Goal: Transaction & Acquisition: Purchase product/service

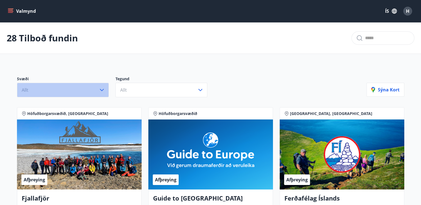
click at [102, 90] on icon "button" at bounding box center [102, 90] width 4 height 2
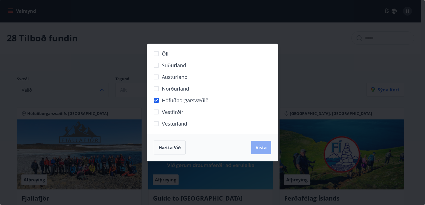
click at [260, 145] on span "Vista" at bounding box center [261, 148] width 11 height 6
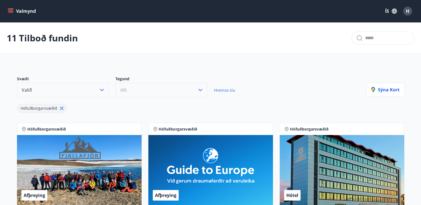
click at [202, 88] on icon "button" at bounding box center [200, 90] width 7 height 7
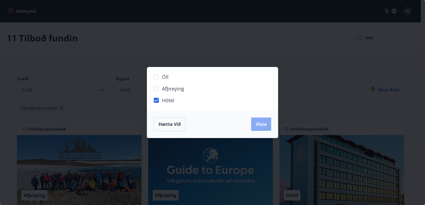
click at [258, 126] on span "Vista" at bounding box center [261, 124] width 11 height 6
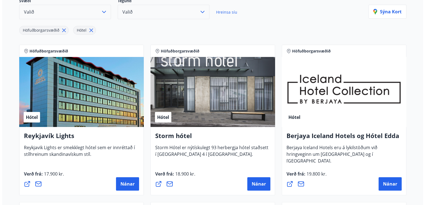
scroll to position [79, 0]
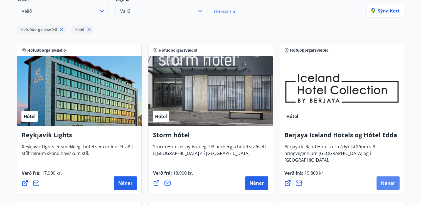
click at [385, 183] on span "Nánar" at bounding box center [388, 183] width 14 height 6
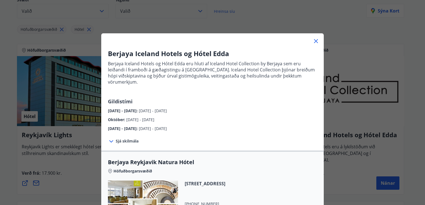
click at [109, 138] on icon at bounding box center [111, 141] width 7 height 7
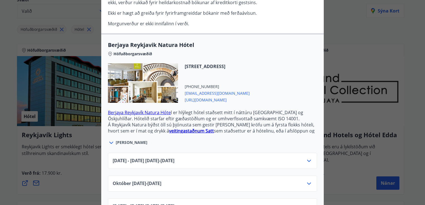
scroll to position [175, 0]
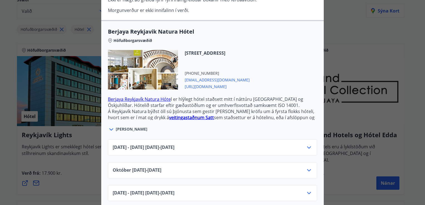
click at [109, 126] on icon at bounding box center [111, 129] width 7 height 7
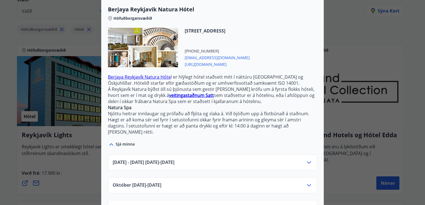
scroll to position [206, 0]
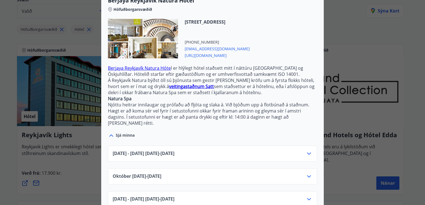
click at [307, 173] on icon at bounding box center [309, 176] width 7 height 7
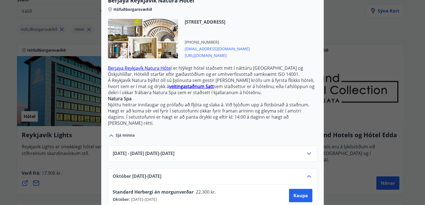
scroll to position [229, 0]
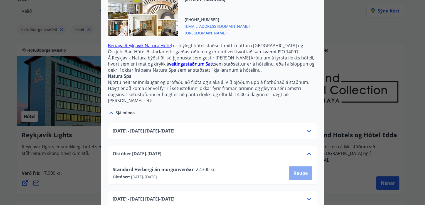
click at [297, 170] on span "Kaupa" at bounding box center [301, 173] width 14 height 6
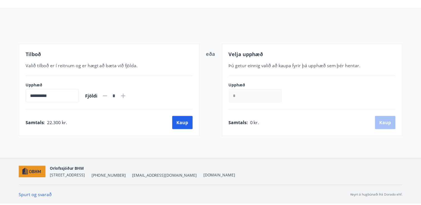
scroll to position [45, 0]
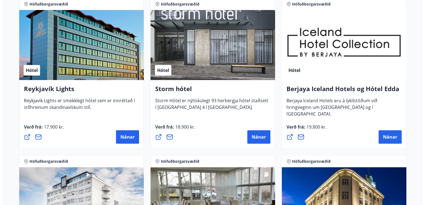
scroll to position [141, 0]
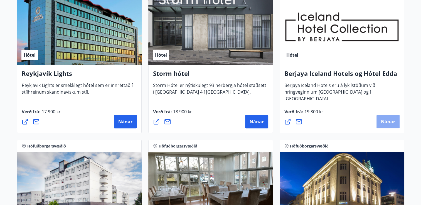
click at [385, 119] on span "Nánar" at bounding box center [388, 122] width 14 height 6
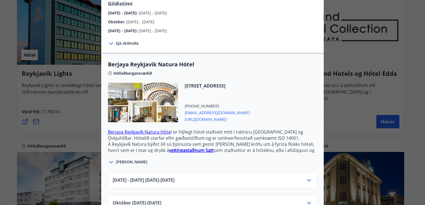
scroll to position [131, 0]
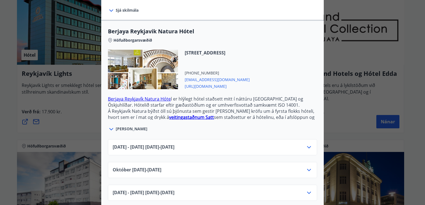
click at [306, 167] on icon at bounding box center [309, 170] width 7 height 7
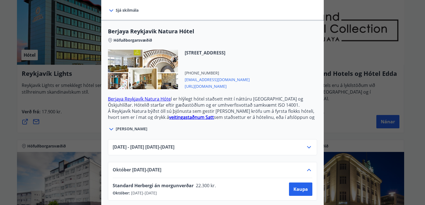
click at [307, 146] on icon at bounding box center [309, 147] width 4 height 2
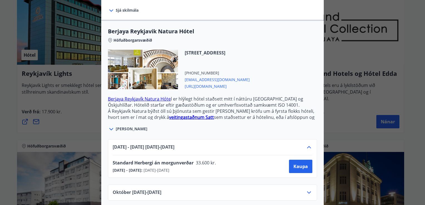
click at [306, 144] on icon at bounding box center [309, 147] width 7 height 7
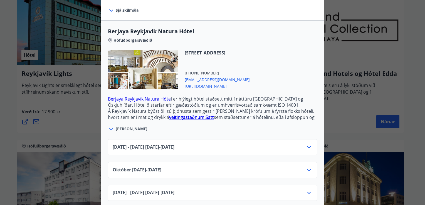
click at [307, 190] on icon at bounding box center [309, 193] width 7 height 7
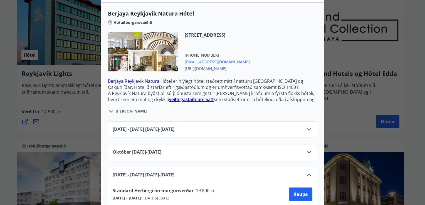
scroll to position [154, 0]
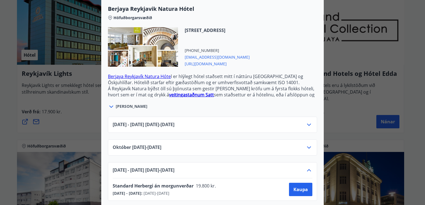
click at [306, 167] on icon at bounding box center [309, 170] width 7 height 7
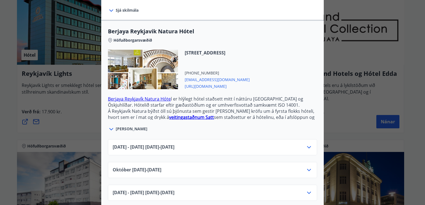
click at [307, 167] on icon at bounding box center [309, 170] width 7 height 7
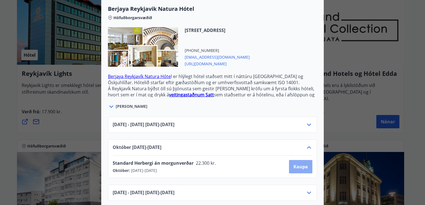
click at [298, 164] on span "Kaupa" at bounding box center [301, 167] width 14 height 6
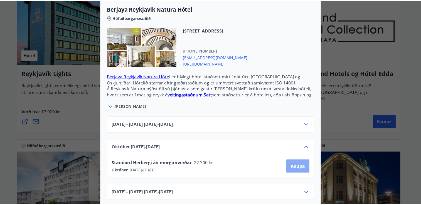
scroll to position [45, 0]
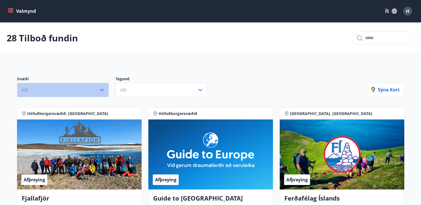
click at [101, 89] on icon "button" at bounding box center [102, 90] width 7 height 7
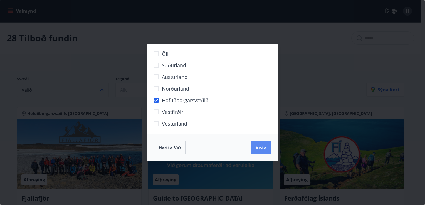
click at [262, 144] on button "Vista" at bounding box center [261, 147] width 20 height 13
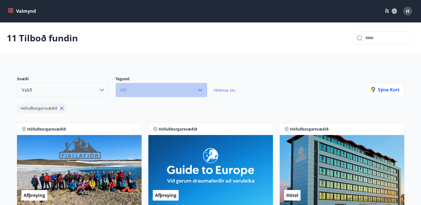
click at [199, 87] on icon "button" at bounding box center [200, 90] width 7 height 7
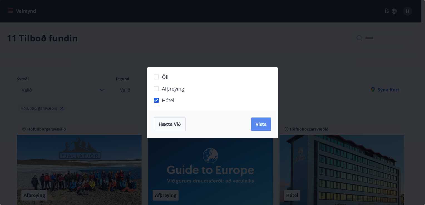
click at [256, 127] on span "Vista" at bounding box center [261, 124] width 11 height 6
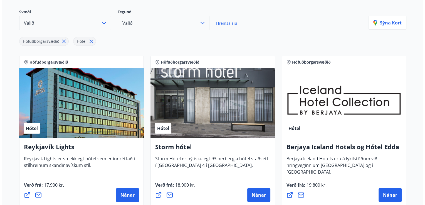
scroll to position [72, 0]
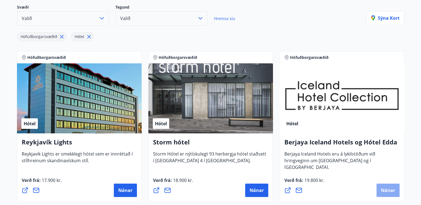
click at [384, 189] on span "Nánar" at bounding box center [388, 191] width 14 height 6
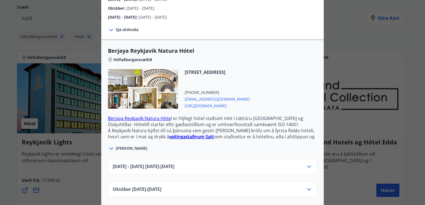
scroll to position [131, 0]
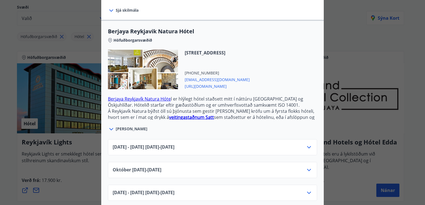
click at [307, 169] on icon at bounding box center [309, 170] width 4 height 2
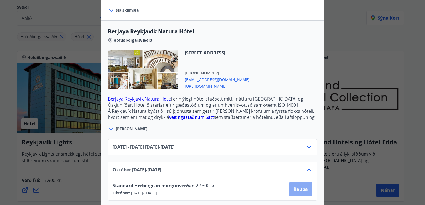
click at [298, 187] on span "Kaupa" at bounding box center [301, 190] width 14 height 6
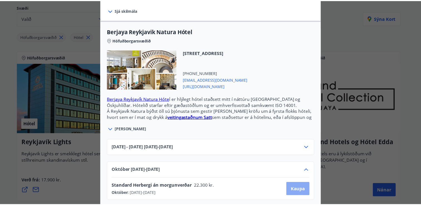
scroll to position [45, 0]
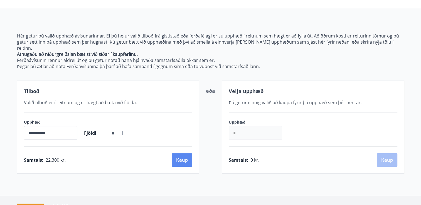
click at [184, 154] on button "Kaup" at bounding box center [182, 160] width 21 height 13
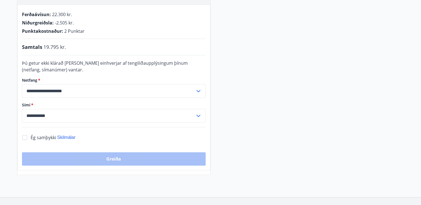
scroll to position [145, 0]
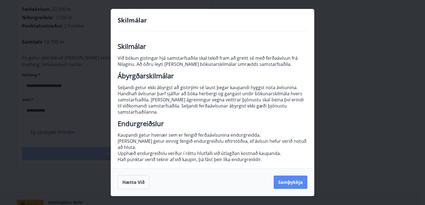
click at [287, 184] on button "Samþykkja" at bounding box center [291, 182] width 34 height 13
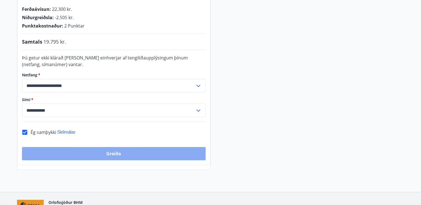
click at [111, 151] on button "Greiða" at bounding box center [114, 153] width 184 height 13
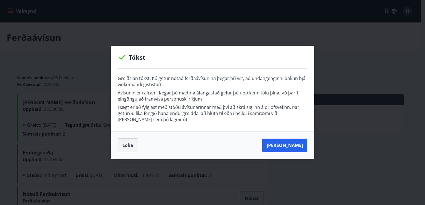
click at [130, 144] on button "Loka" at bounding box center [128, 146] width 20 height 14
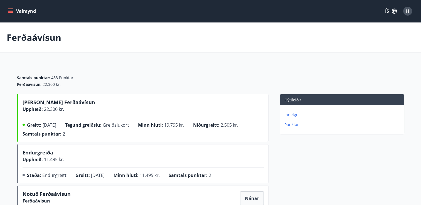
click at [288, 114] on p "Inneign" at bounding box center [343, 115] width 117 height 6
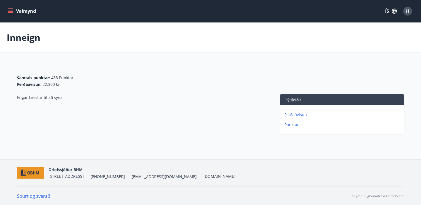
click at [288, 125] on p "Punktar" at bounding box center [343, 125] width 117 height 6
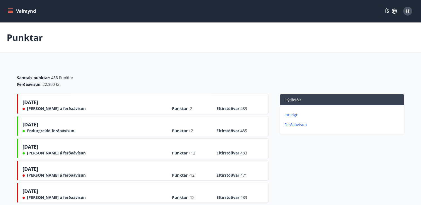
click at [293, 115] on p "Inneign" at bounding box center [343, 115] width 117 height 6
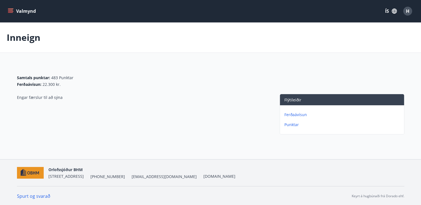
click at [293, 115] on p "Ferðaávísun" at bounding box center [343, 115] width 117 height 6
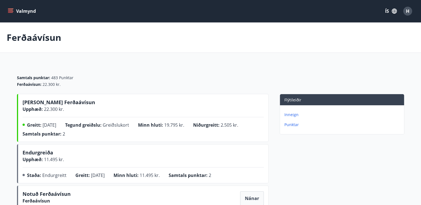
click at [10, 9] on icon "menu" at bounding box center [11, 11] width 6 height 6
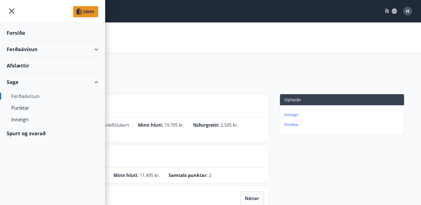
click at [96, 48] on div "Ferðaávísun" at bounding box center [53, 49] width 92 height 16
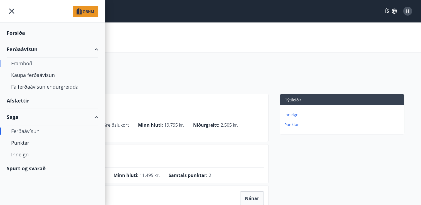
click at [28, 61] on div "Framboð" at bounding box center [52, 64] width 83 height 12
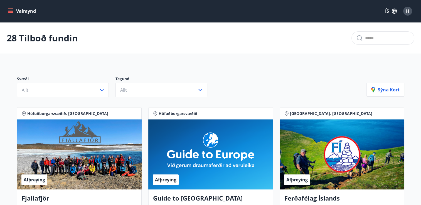
click at [9, 12] on icon "menu" at bounding box center [11, 11] width 6 height 6
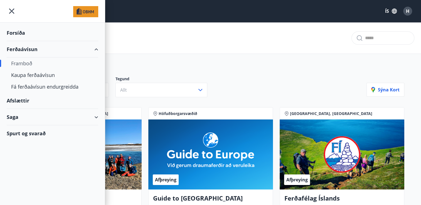
click at [96, 116] on div "Saga" at bounding box center [53, 117] width 92 height 16
click at [33, 130] on div "Ferðaávísun" at bounding box center [52, 132] width 83 height 12
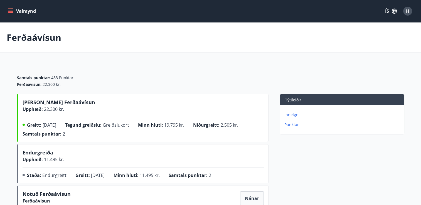
click at [10, 11] on icon "menu" at bounding box center [11, 11] width 6 height 1
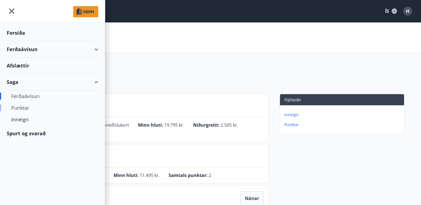
click at [27, 107] on div "Punktar" at bounding box center [52, 108] width 83 height 12
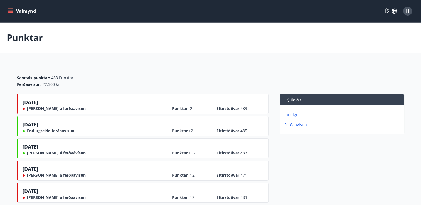
click at [8, 11] on icon "menu" at bounding box center [11, 11] width 6 height 1
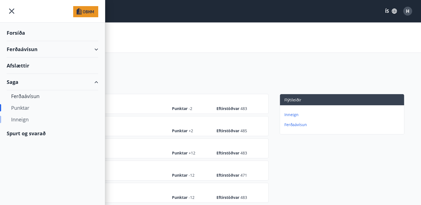
click at [21, 120] on div "Inneign" at bounding box center [52, 120] width 83 height 12
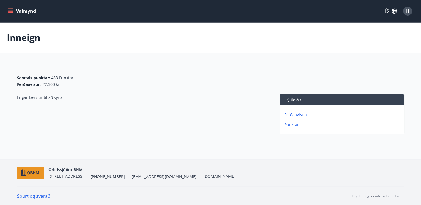
click at [292, 113] on p "Ferðaávísun" at bounding box center [343, 115] width 117 height 6
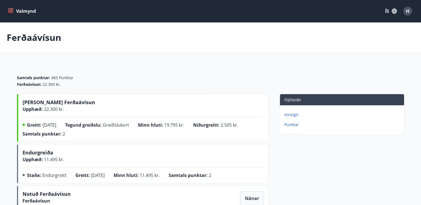
click at [409, 9] on span "H" at bounding box center [407, 11] width 3 height 6
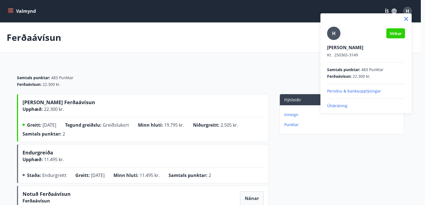
click at [334, 105] on p "Útskráning" at bounding box center [366, 106] width 78 height 6
